Goal: Task Accomplishment & Management: Use online tool/utility

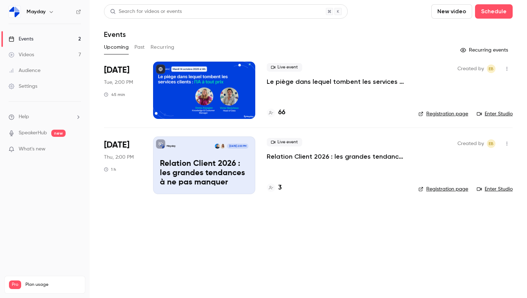
click at [501, 114] on link "Enter Studio" at bounding box center [495, 113] width 36 height 7
click at [281, 113] on h4 "66" at bounding box center [281, 113] width 7 height 10
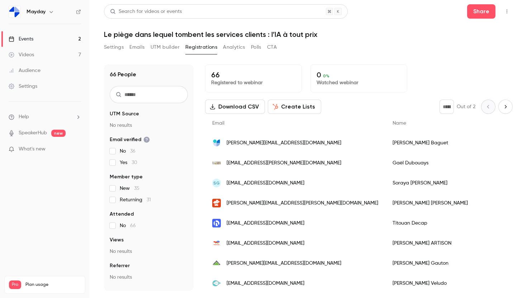
scroll to position [5, 0]
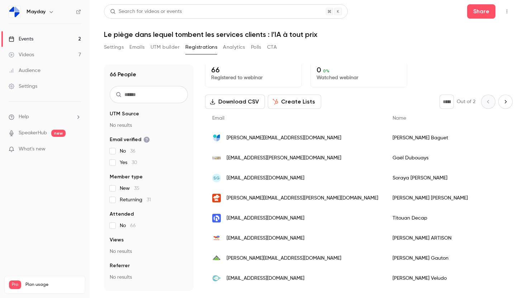
click at [144, 97] on input "text" at bounding box center [149, 94] width 78 height 17
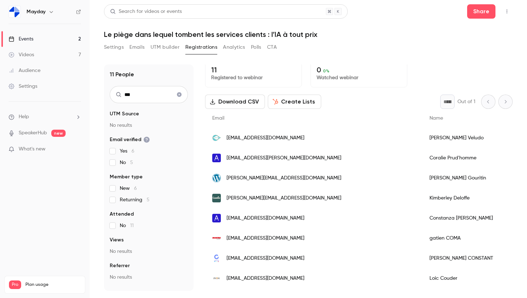
scroll to position [0, 0]
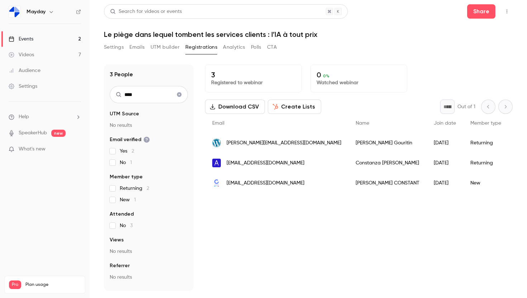
type input "****"
drag, startPoint x: 315, startPoint y: 214, endPoint x: 314, endPoint y: 297, distance: 83.1
click at [314, 295] on main "Search for videos or events Share Le piège dans lequel tombent les services cli…" at bounding box center [308, 149] width 437 height 298
click at [295, 199] on div "3 Registered to webinar 0 0 % Watched webinar Download CSV Create Lists * Out o…" at bounding box center [358, 177] width 307 height 226
click at [181, 94] on icon "Clear search" at bounding box center [179, 94] width 5 height 5
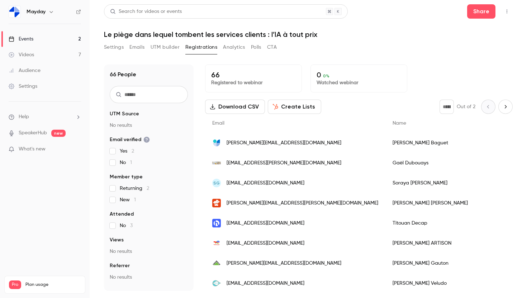
click at [155, 94] on input "text" at bounding box center [149, 94] width 78 height 17
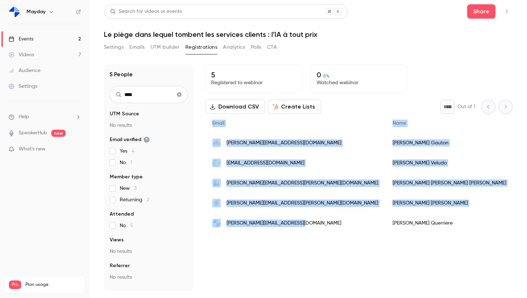
drag, startPoint x: 234, startPoint y: 242, endPoint x: 246, endPoint y: 281, distance: 40.9
click at [246, 277] on div "5 Registered to webinar 0 0 % Watched webinar Download CSV Create Lists * Out o…" at bounding box center [358, 177] width 307 height 226
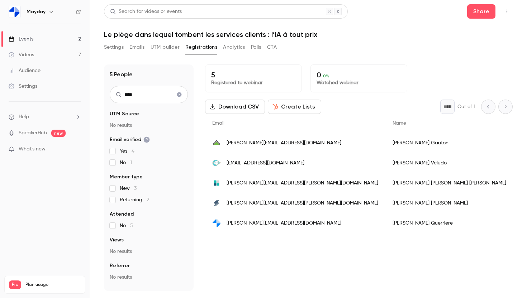
click at [255, 261] on div "5 Registered to webinar 0 0 % Watched webinar Download CSV Create Lists * Out o…" at bounding box center [358, 177] width 307 height 226
click at [144, 91] on input "****" at bounding box center [149, 94] width 78 height 17
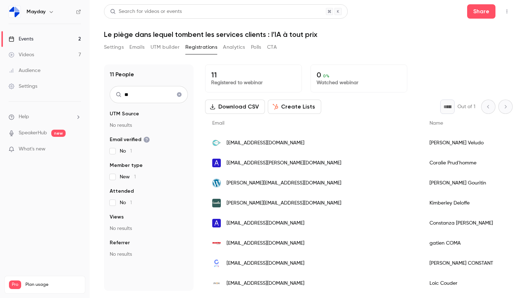
type input "*"
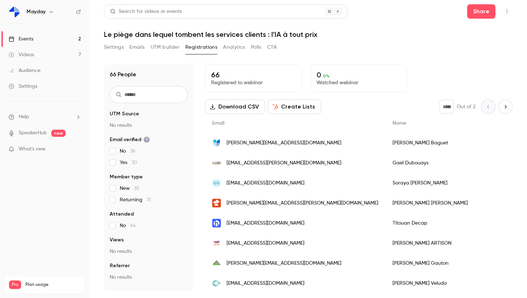
click at [143, 97] on input "text" at bounding box center [149, 94] width 78 height 17
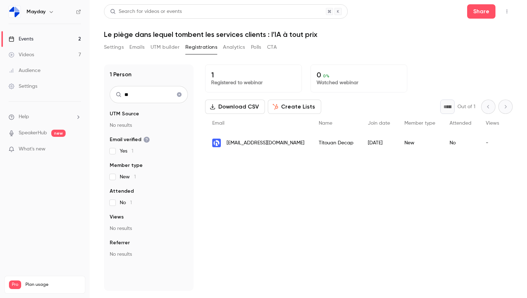
type input "*"
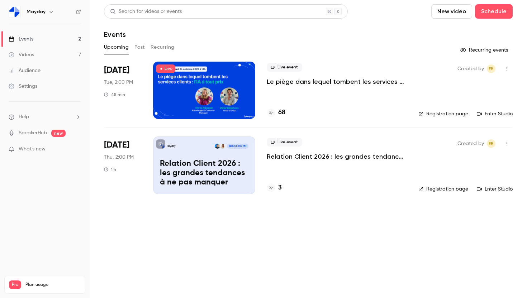
click at [288, 85] on p "Le piège dans lequel tombent les services clients : l’IA à tout prix" at bounding box center [337, 81] width 140 height 9
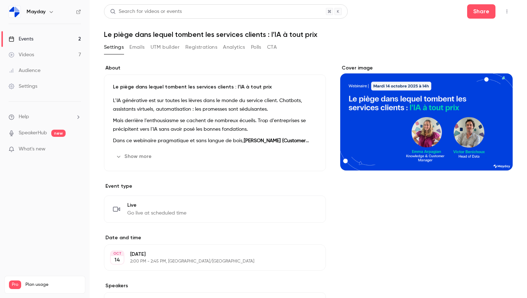
click at [137, 48] on button "Emails" at bounding box center [136, 47] width 15 height 11
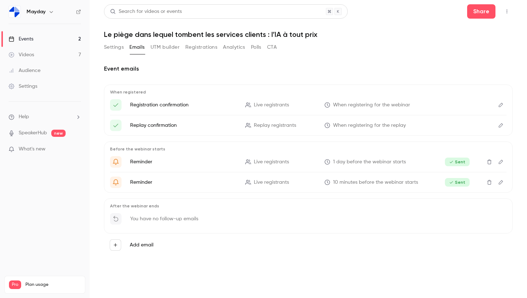
click at [111, 48] on button "Settings" at bounding box center [114, 47] width 20 height 11
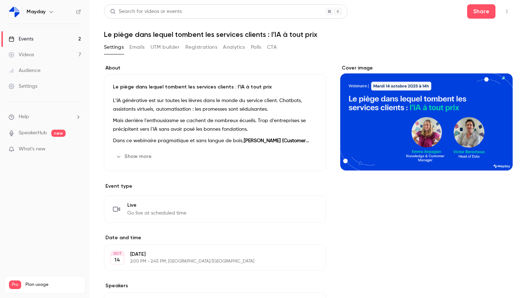
click at [51, 37] on link "Events 2" at bounding box center [45, 39] width 90 height 16
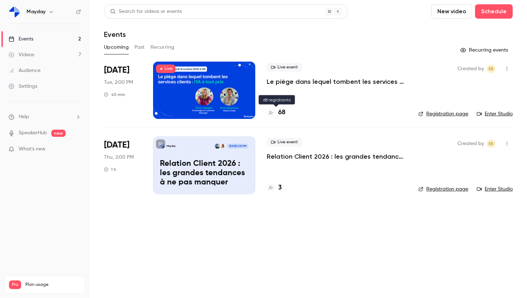
click at [283, 112] on h4 "68" at bounding box center [281, 113] width 7 height 10
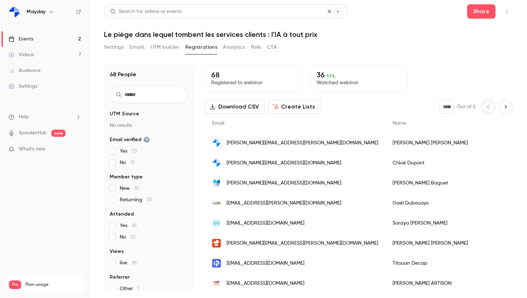
click at [155, 90] on input "text" at bounding box center [149, 94] width 78 height 17
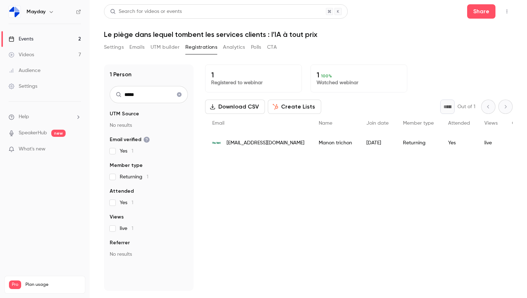
type input "*****"
drag, startPoint x: 324, startPoint y: 141, endPoint x: 284, endPoint y: 142, distance: 39.4
click at [311, 142] on div "Manon trichon" at bounding box center [335, 143] width 48 height 20
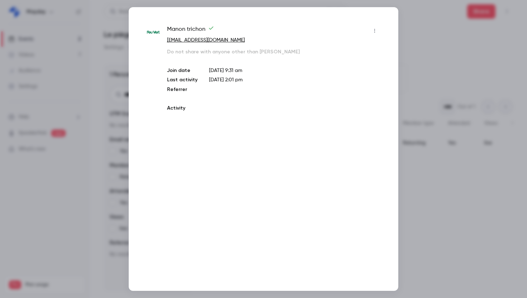
copy div "Manon trichon"
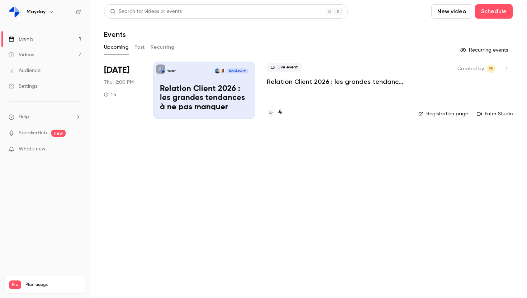
click at [143, 42] on button "Past" at bounding box center [139, 47] width 10 height 11
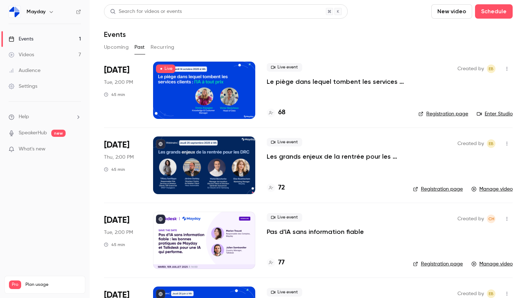
click at [307, 80] on p "Le piège dans lequel tombent les services clients : l’IA à tout prix" at bounding box center [337, 81] width 140 height 9
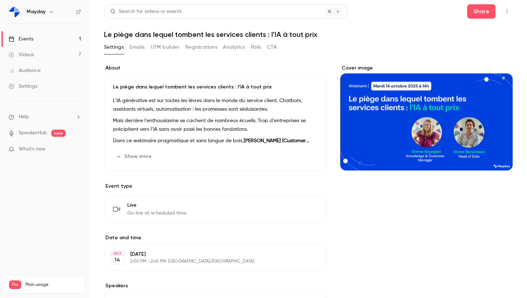
click at [51, 53] on link "Videos 7" at bounding box center [45, 55] width 90 height 16
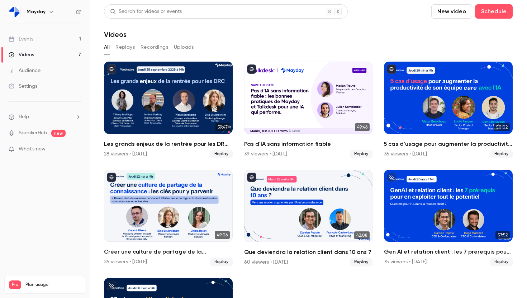
click at [58, 39] on link "Events 1" at bounding box center [45, 39] width 90 height 16
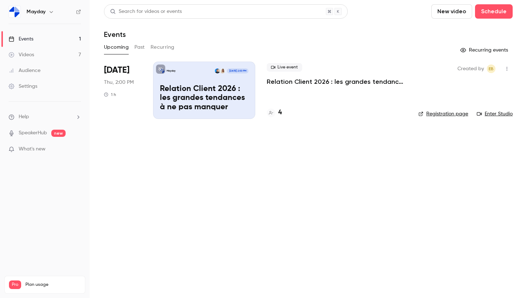
click at [141, 39] on div "Search for videos or events New video Schedule Events Upcoming Past Recurring R…" at bounding box center [308, 65] width 408 height 123
click at [141, 45] on button "Past" at bounding box center [139, 47] width 10 height 11
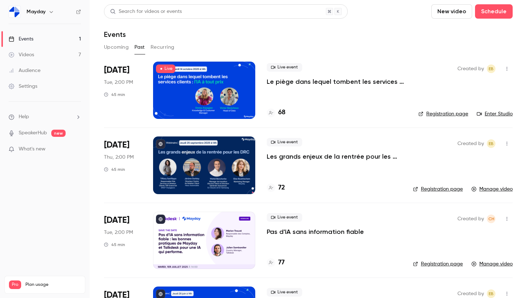
click at [282, 113] on h4 "68" at bounding box center [281, 113] width 7 height 10
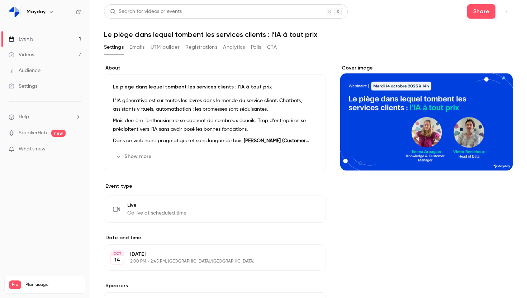
click at [105, 49] on button "Settings" at bounding box center [114, 47] width 20 height 11
click at [140, 43] on button "Emails" at bounding box center [136, 47] width 15 height 11
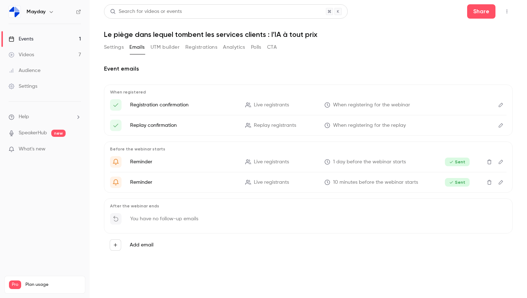
click at [106, 52] on button "Settings" at bounding box center [114, 47] width 20 height 11
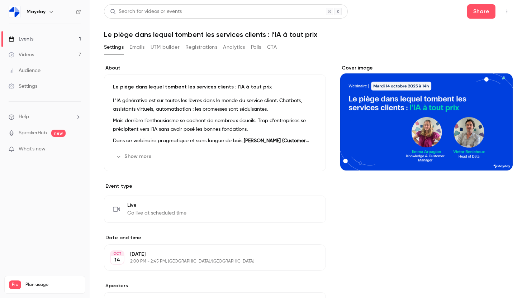
click at [54, 43] on link "Events 1" at bounding box center [45, 39] width 90 height 16
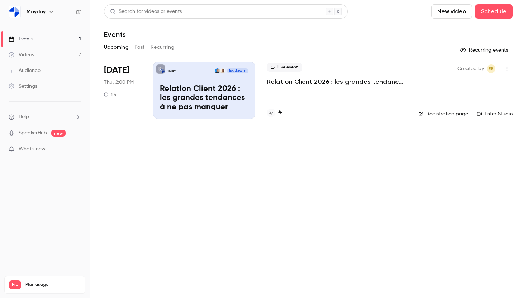
click at [135, 46] on button "Past" at bounding box center [139, 47] width 10 height 11
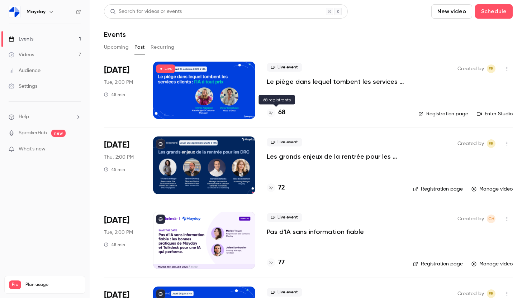
click at [270, 114] on icon at bounding box center [271, 113] width 4 height 4
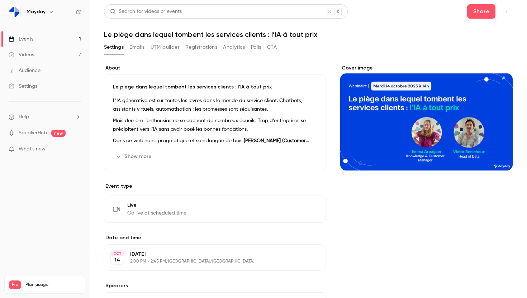
click at [135, 56] on div "About Le piège dans lequel tombent les services clients : l’IA à tout prix L’IA…" at bounding box center [308, 242] width 408 height 372
click at [216, 41] on div "Search for videos or events Share Le piège dans lequel tombent les services cli…" at bounding box center [308, 216] width 408 height 424
click at [280, 46] on div "Settings Emails UTM builder Registrations Analytics Polls CTA" at bounding box center [308, 49] width 408 height 14
click at [137, 47] on button "Emails" at bounding box center [136, 47] width 15 height 11
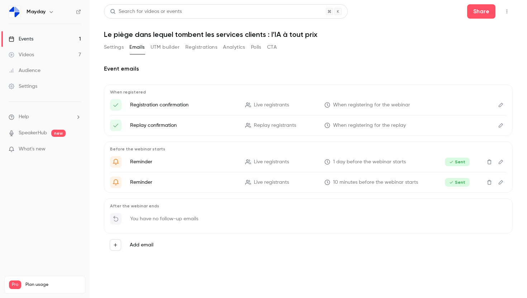
click at [199, 46] on button "Registrations" at bounding box center [201, 47] width 32 height 11
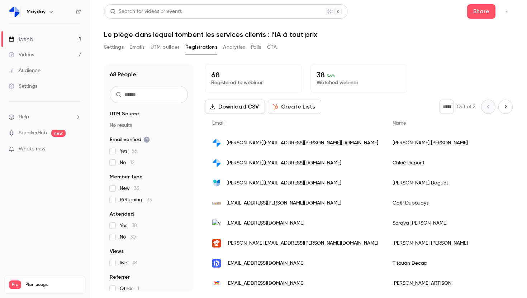
click at [263, 46] on div "Settings Emails UTM builder Registrations Analytics Polls CTA" at bounding box center [190, 47] width 173 height 11
click at [160, 94] on input "text" at bounding box center [149, 94] width 78 height 17
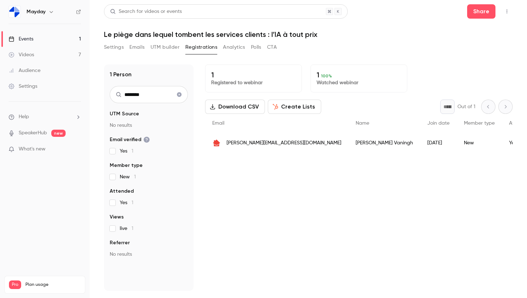
type input "********"
drag, startPoint x: 318, startPoint y: 182, endPoint x: 311, endPoint y: 102, distance: 80.9
click at [311, 102] on div "1 Registered to webinar 1 100 % Watched webinar Download CSV Create Lists * Out…" at bounding box center [358, 177] width 307 height 226
click at [311, 200] on div "1 Registered to webinar 1 100 % Watched webinar Download CSV Create Lists * Out…" at bounding box center [358, 177] width 307 height 226
click at [266, 253] on div "1 Registered to webinar 1 100 % Watched webinar Download CSV Create Lists * Out…" at bounding box center [358, 177] width 307 height 226
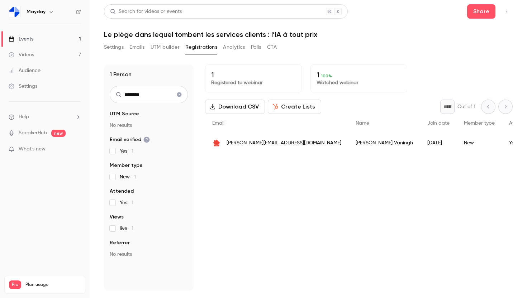
click at [43, 153] on li "What's new" at bounding box center [45, 149] width 72 height 9
click at [46, 149] on p "What's new" at bounding box center [39, 149] width 61 height 8
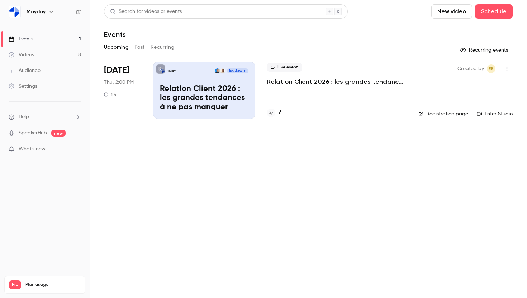
click at [42, 57] on link "Videos 8" at bounding box center [45, 55] width 90 height 16
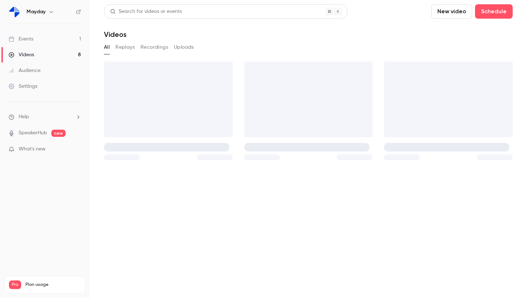
click at [43, 75] on link "Audience" at bounding box center [45, 71] width 90 height 16
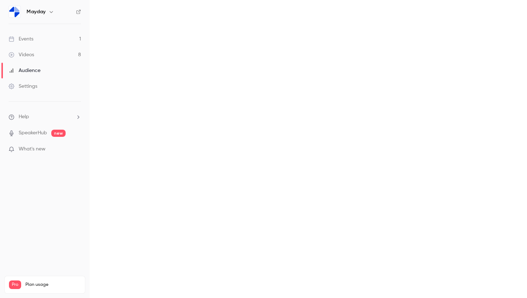
click at [49, 49] on link "Videos 8" at bounding box center [45, 55] width 90 height 16
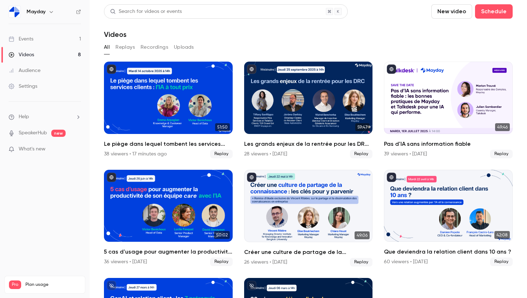
click at [55, 38] on link "Events 1" at bounding box center [45, 39] width 90 height 16
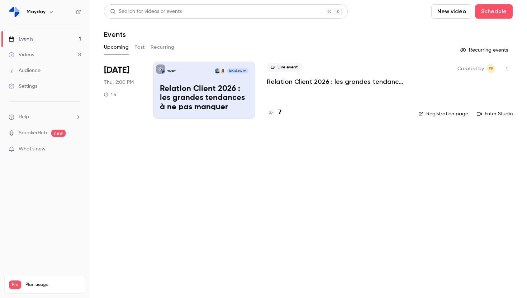
click at [54, 47] on link "Videos 8" at bounding box center [45, 55] width 90 height 16
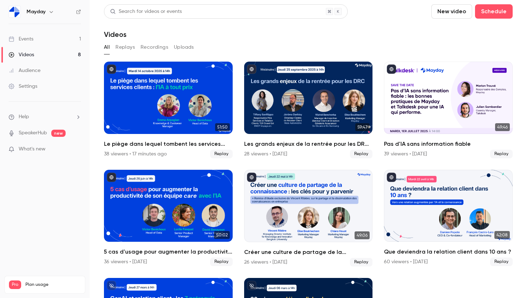
click at [58, 41] on link "Events 1" at bounding box center [45, 39] width 90 height 16
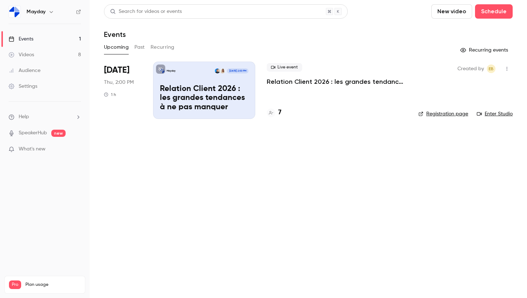
click at [140, 47] on button "Past" at bounding box center [139, 47] width 10 height 11
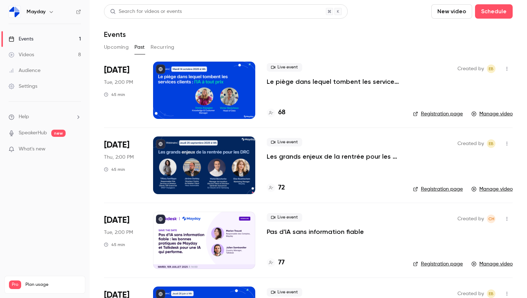
click at [501, 116] on link "Manage video" at bounding box center [491, 113] width 41 height 7
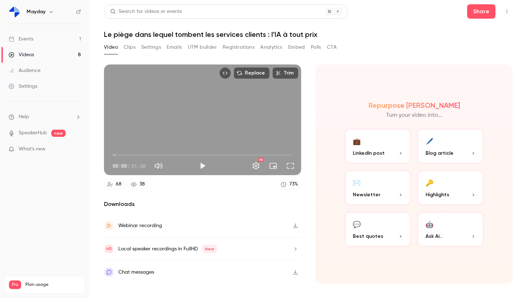
click at [226, 231] on div "Webinar recording" at bounding box center [202, 225] width 197 height 23
click at [51, 37] on link "Events 1" at bounding box center [45, 39] width 90 height 16
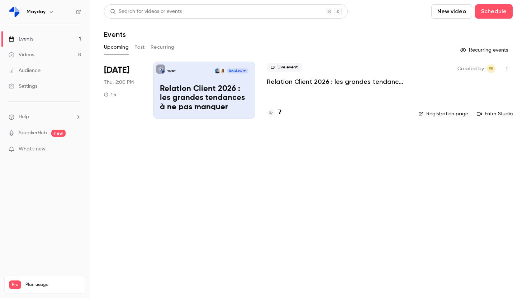
click at [56, 53] on link "Videos 8" at bounding box center [45, 55] width 90 height 16
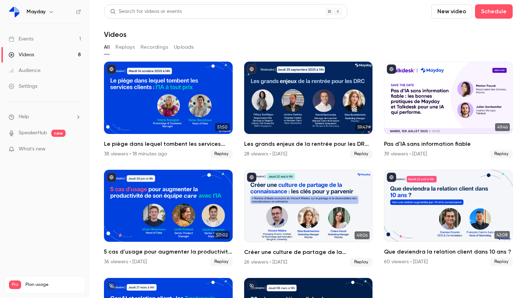
click at [56, 40] on link "Events 1" at bounding box center [45, 39] width 90 height 16
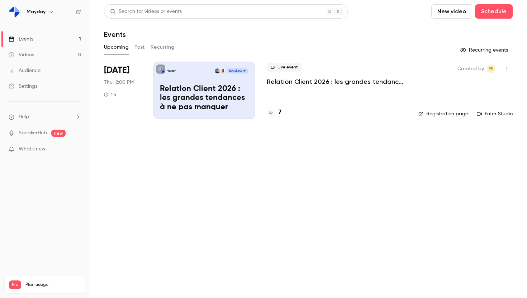
click at [139, 51] on button "Past" at bounding box center [139, 47] width 10 height 11
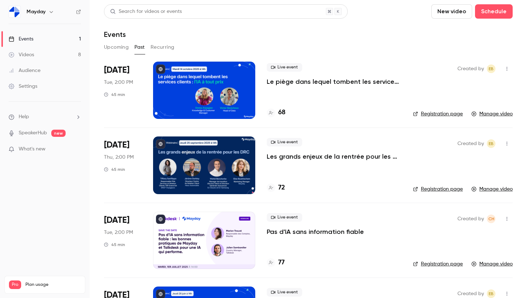
click at [283, 111] on h4 "68" at bounding box center [281, 113] width 7 height 10
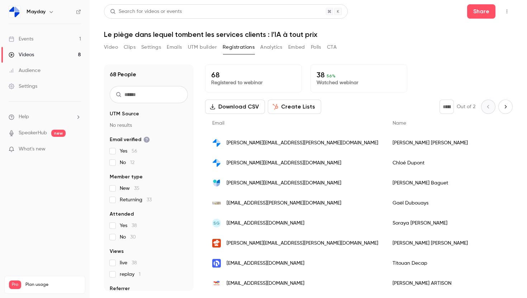
click at [301, 107] on button "Create Lists" at bounding box center [294, 107] width 53 height 14
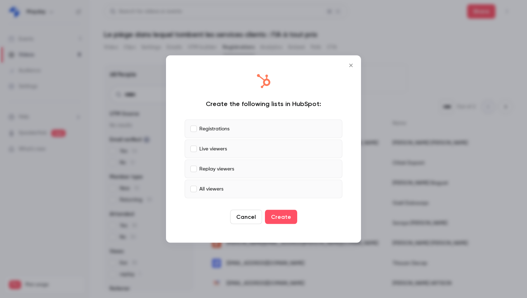
click at [219, 172] on p "Replay viewers" at bounding box center [216, 169] width 35 height 8
click at [221, 131] on p "Registrations" at bounding box center [214, 129] width 30 height 8
click at [216, 195] on label "All viewers" at bounding box center [264, 189] width 158 height 19
click at [285, 215] on button "Create" at bounding box center [281, 217] width 32 height 14
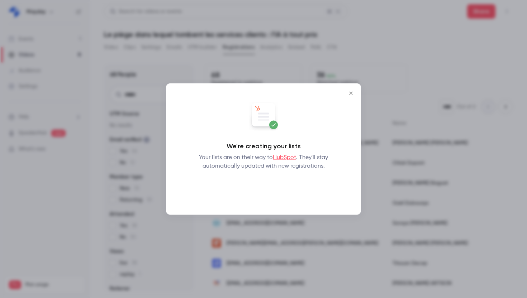
click at [262, 187] on button "Okay" at bounding box center [263, 189] width 26 height 14
